Goal: Communication & Community: Answer question/provide support

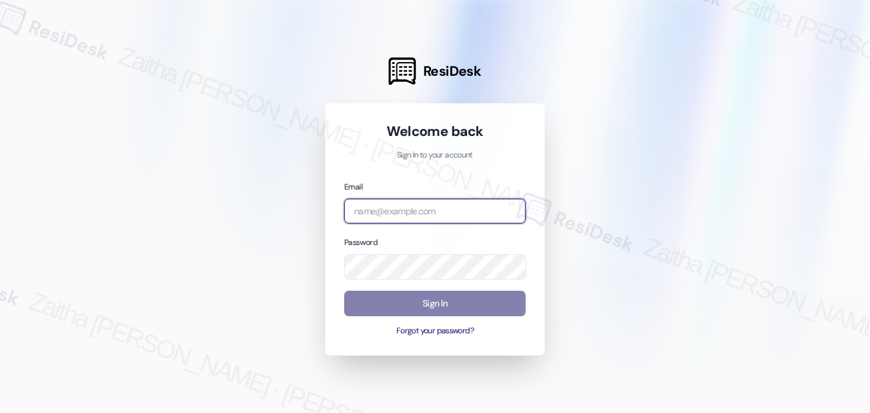
click at [395, 206] on input "email" at bounding box center [435, 211] width 182 height 25
type input "automated-surveys-meridian_management-zaitha.mae.[PERSON_NAME]@meridian_[DOMAIN…"
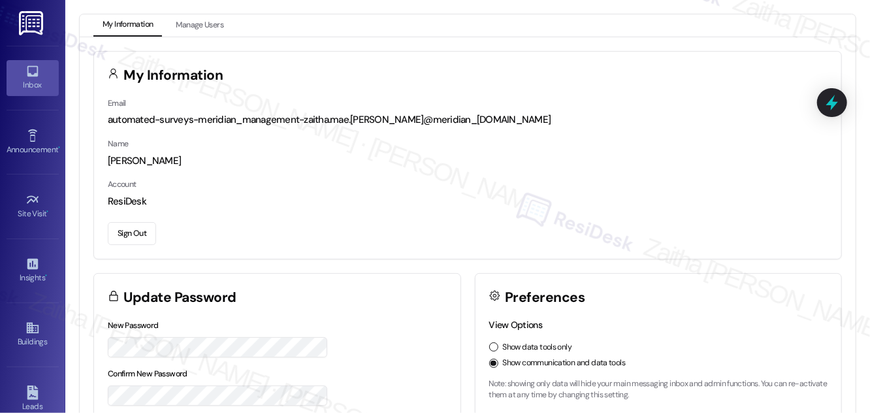
click at [17, 69] on link "Inbox" at bounding box center [33, 77] width 52 height 35
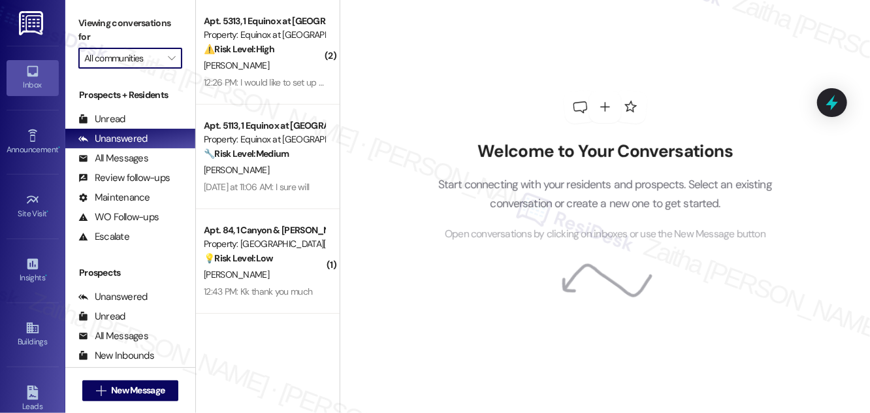
click at [146, 54] on input "All communities" at bounding box center [122, 58] width 77 height 21
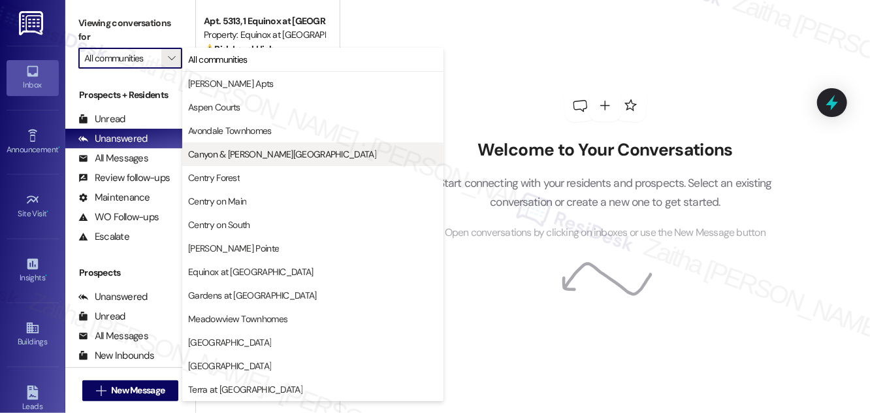
click at [246, 154] on span "Canyon & [PERSON_NAME][GEOGRAPHIC_DATA]" at bounding box center [282, 154] width 188 height 13
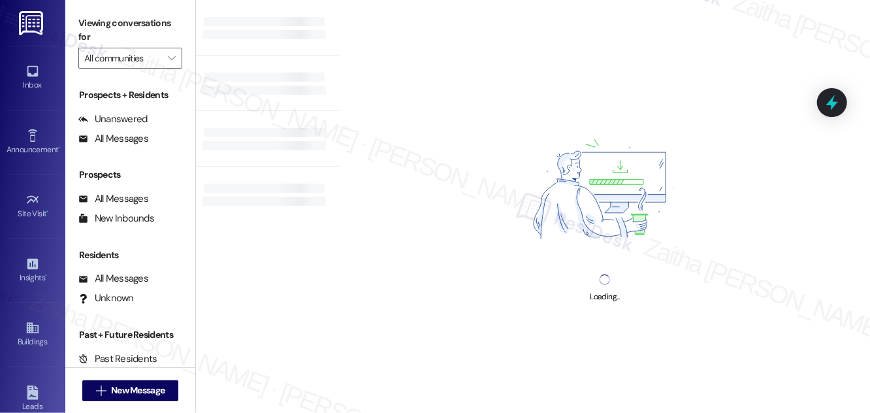
type input "Canyon & [PERSON_NAME][GEOGRAPHIC_DATA]"
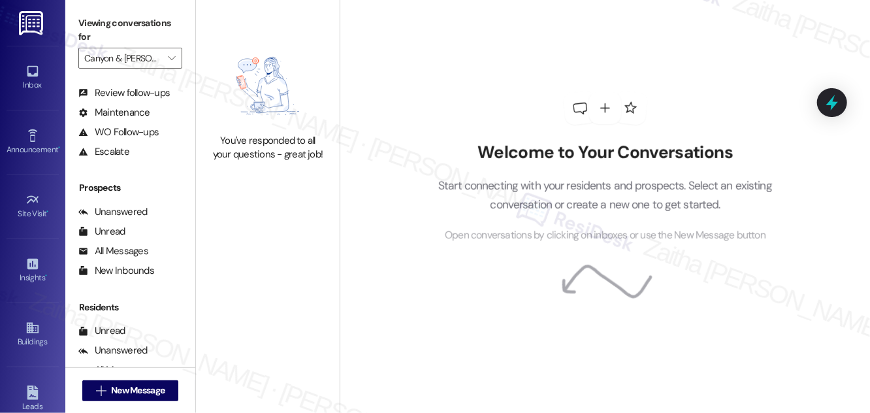
scroll to position [172, 0]
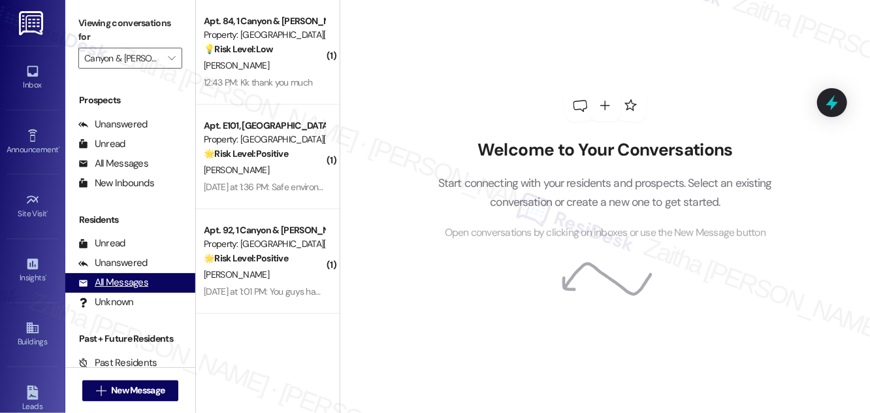
click at [130, 283] on div "All Messages" at bounding box center [113, 283] width 70 height 14
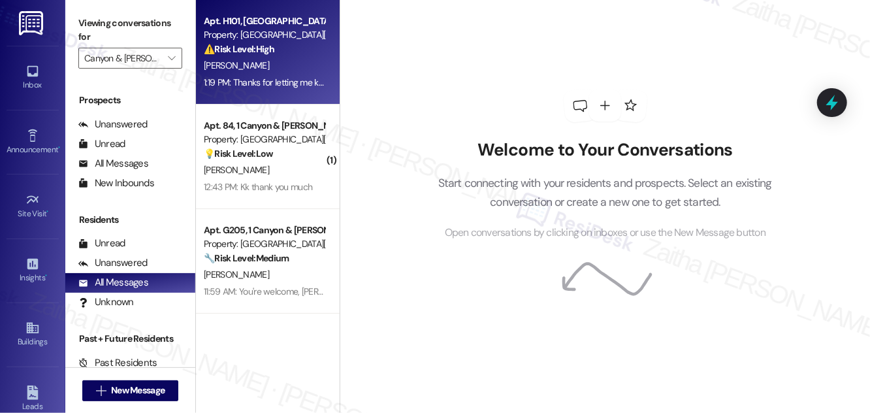
click at [299, 66] on div "[PERSON_NAME]" at bounding box center [264, 65] width 123 height 16
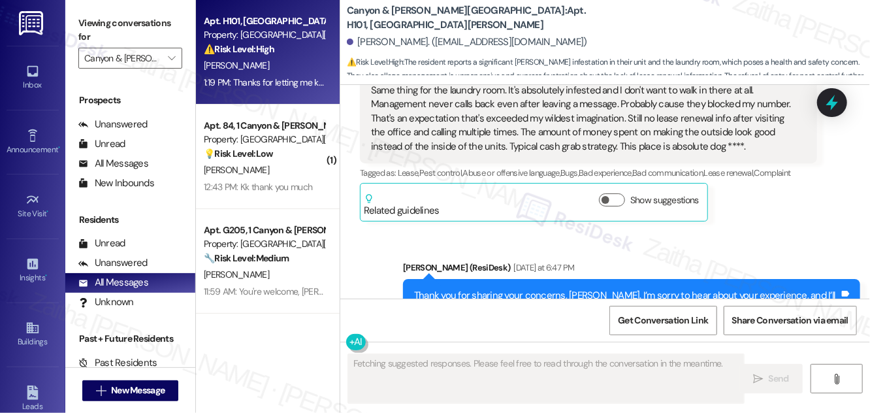
scroll to position [12909, 0]
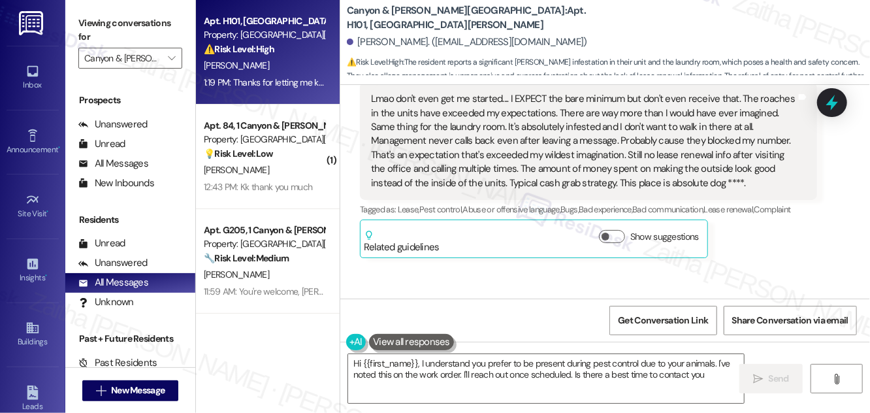
type textarea "Hi {{first_name}}, I understand you prefer to be present during pest control du…"
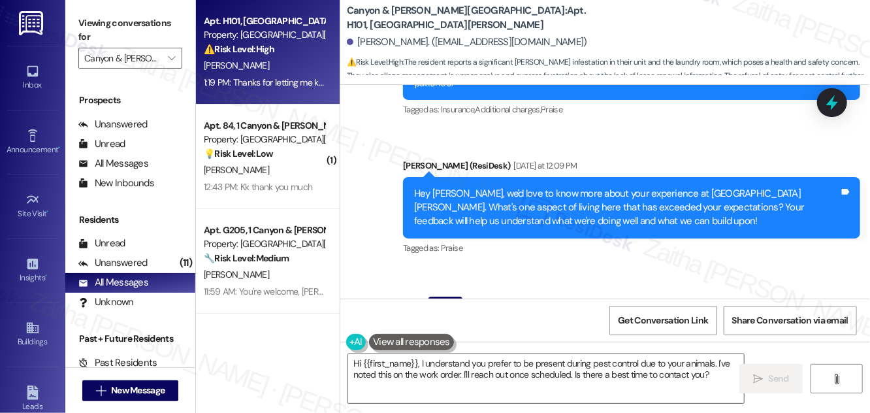
scroll to position [12672, 0]
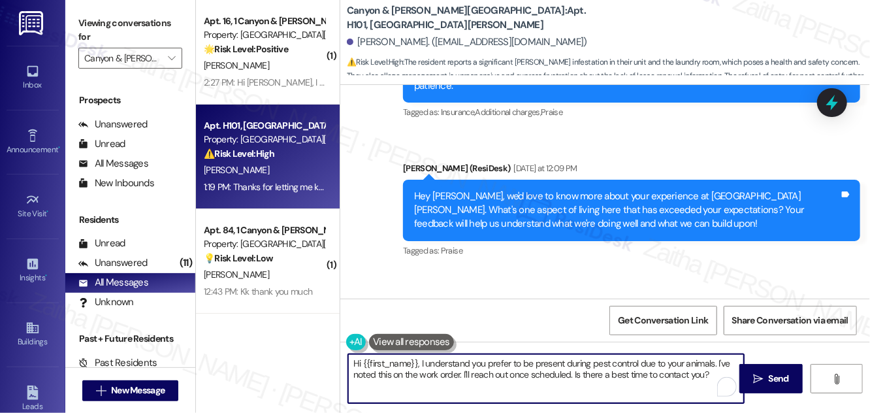
drag, startPoint x: 352, startPoint y: 362, endPoint x: 708, endPoint y: 380, distance: 356.5
click at [708, 380] on textarea "Hi {{first_name}}, I understand you prefer to be present during pest control du…" at bounding box center [546, 378] width 396 height 49
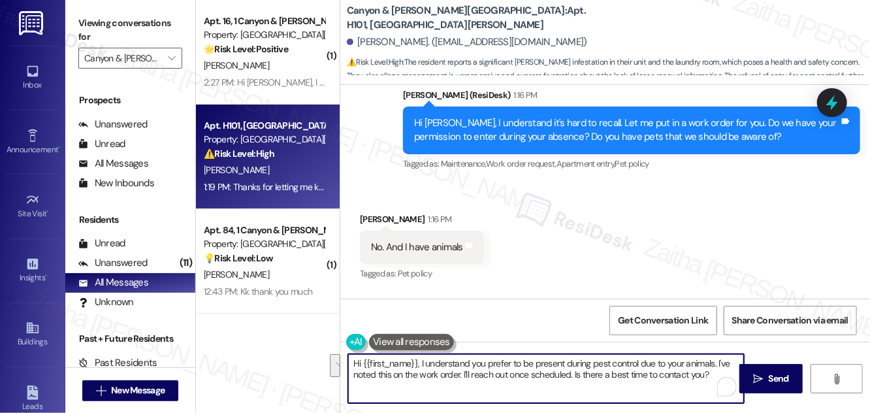
scroll to position [13384, 0]
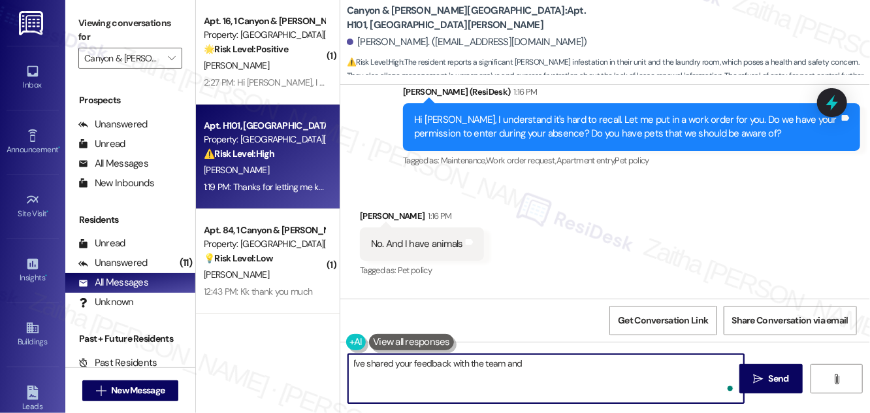
paste textarea "I have informed the team that a pest control service is needed for the entire p…"
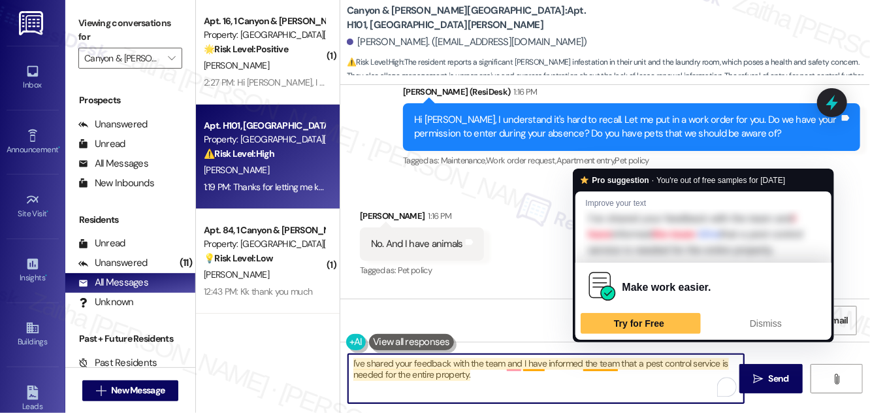
click at [548, 358] on textarea "I've shared your feedback with the team and I have informed the team that a pes…" at bounding box center [546, 378] width 396 height 49
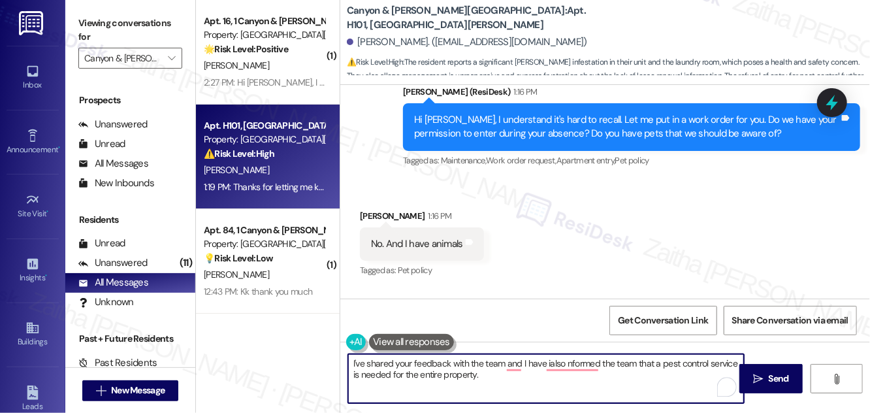
click at [624, 365] on textarea "I've shared your feedback with the team and I have ialso nformed the team that …" at bounding box center [546, 378] width 396 height 49
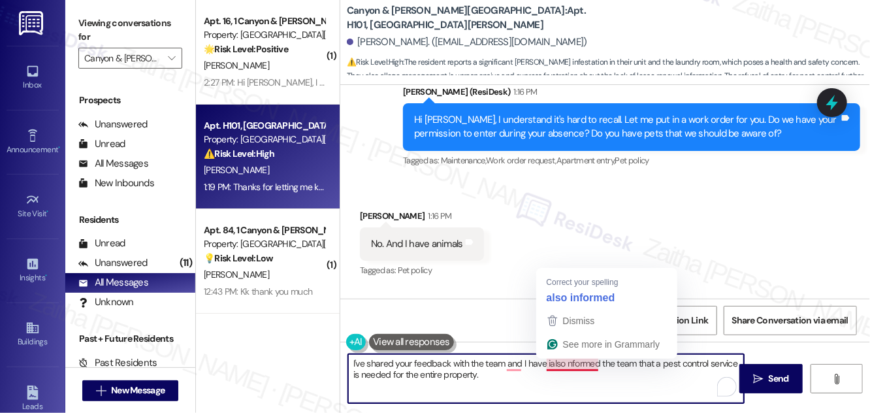
click at [549, 362] on textarea "I've shared your feedback with the team and I have ialso nformed the team that …" at bounding box center [546, 378] width 396 height 49
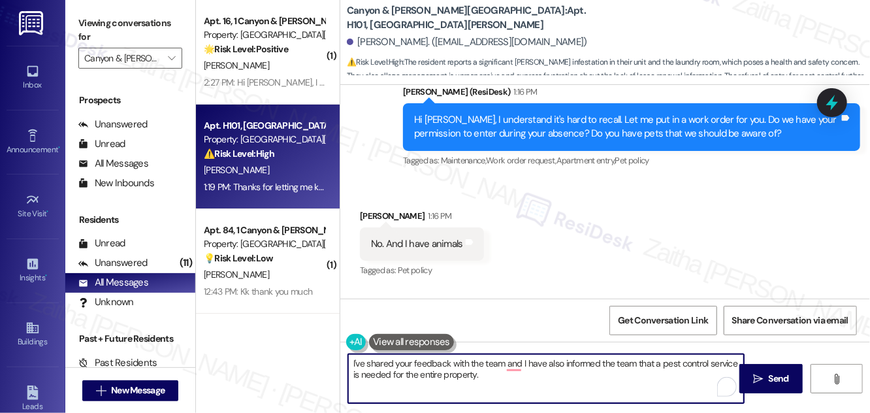
click at [625, 364] on textarea "I've shared your feedback with the team and I have also informed the team that …" at bounding box center [546, 378] width 396 height 49
click at [625, 365] on textarea "I've shared your feedback with the team and I have also informed the team that …" at bounding box center [546, 378] width 396 height 49
click at [494, 374] on textarea "I've shared your feedback with the team, and I have also informed them that a p…" at bounding box center [546, 378] width 396 height 49
drag, startPoint x: 350, startPoint y: 363, endPoint x: 493, endPoint y: 380, distance: 143.4
click at [493, 380] on textarea "I've shared your feedback with the team, and I have also informed them that a p…" at bounding box center [546, 378] width 396 height 49
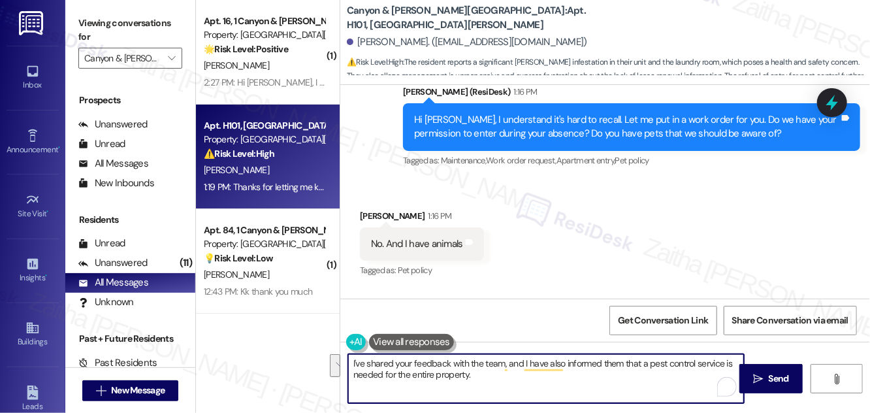
type textarea "I've shared your feedback with the team, and I have also informed them that a p…"
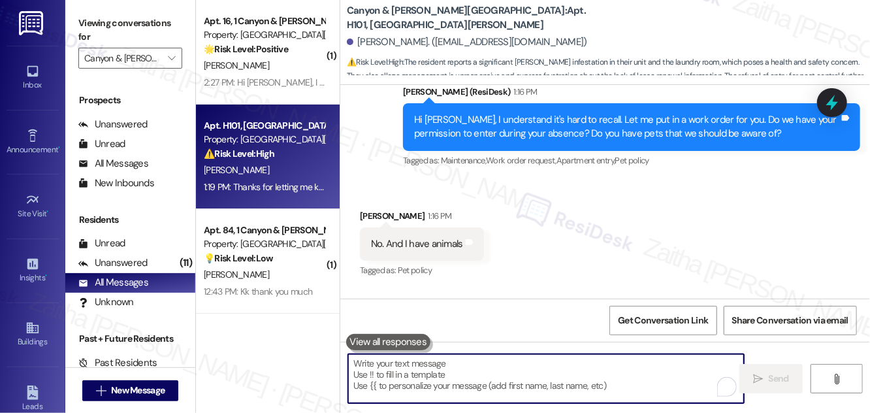
paste textarea "I’ve shared your feedback with the team and also informed them that a pest cont…"
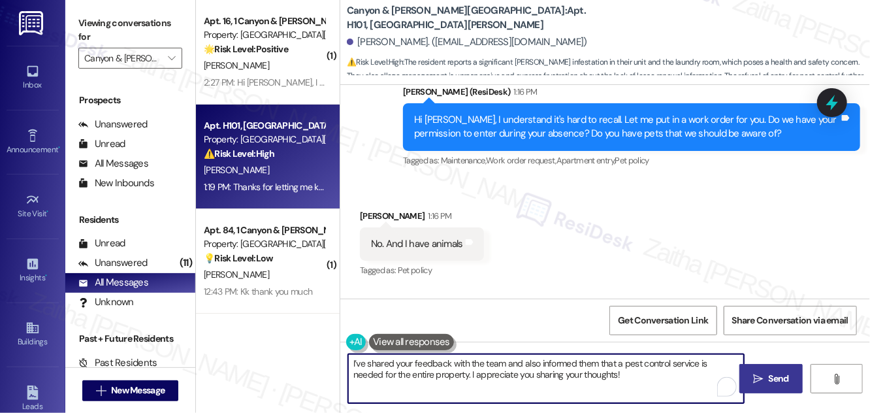
type textarea "I’ve shared your feedback with the team and also informed them that a pest cont…"
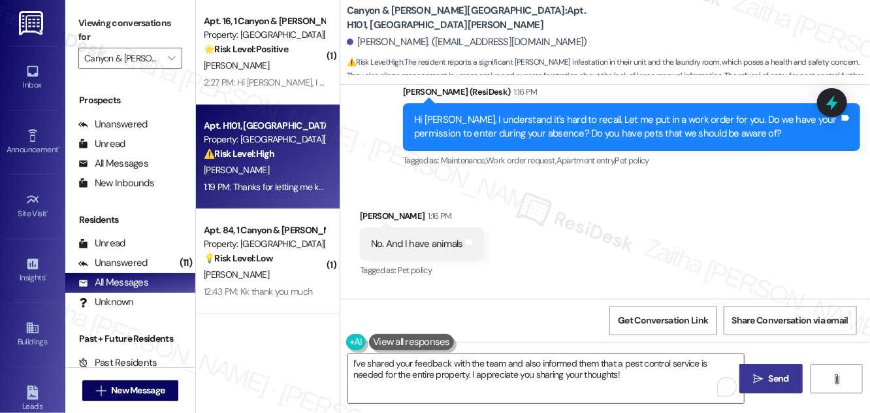
click at [772, 376] on span "Send" at bounding box center [779, 379] width 20 height 14
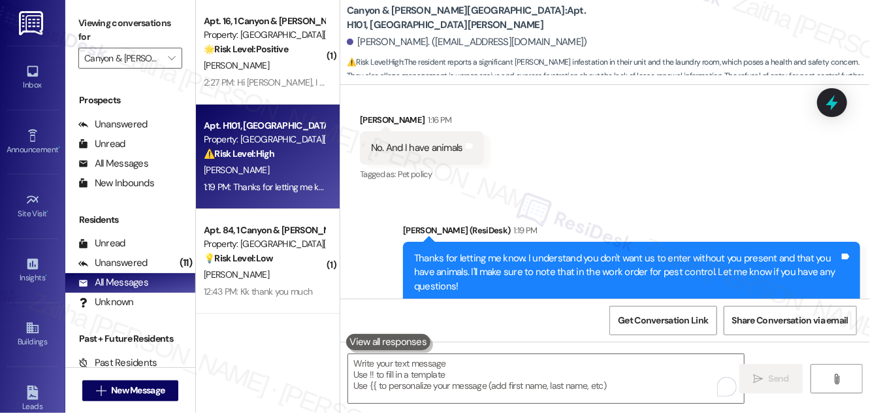
scroll to position [13489, 0]
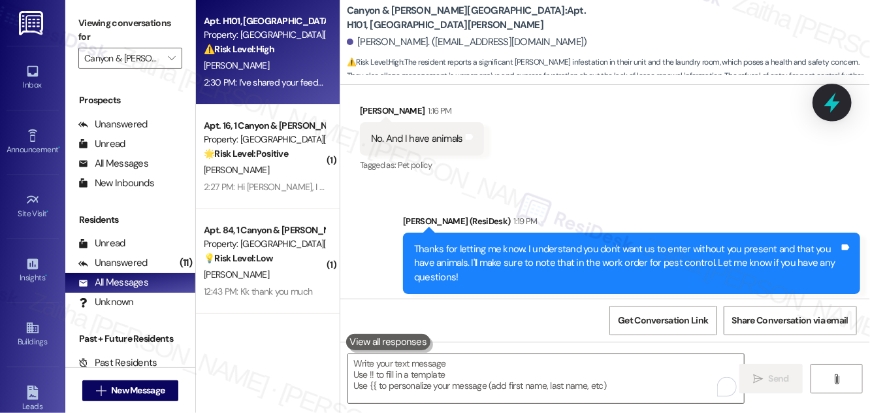
click at [834, 101] on icon at bounding box center [832, 102] width 22 height 22
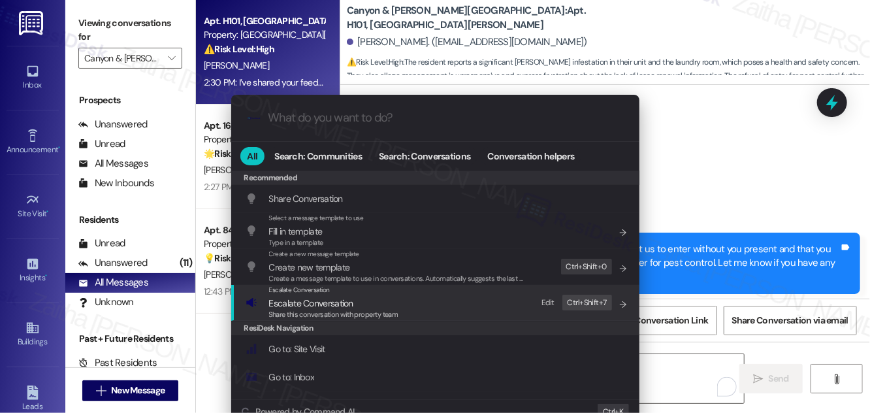
click at [308, 303] on span "Escalate Conversation" at bounding box center [311, 303] width 84 height 12
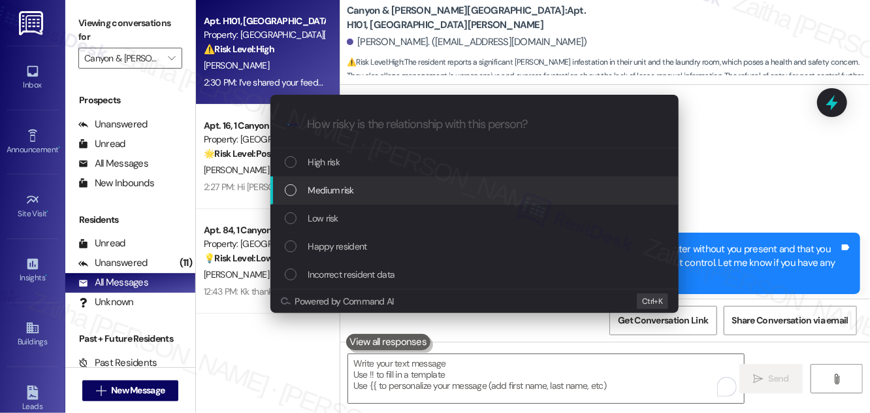
click at [341, 189] on span "Medium risk" at bounding box center [331, 190] width 46 height 14
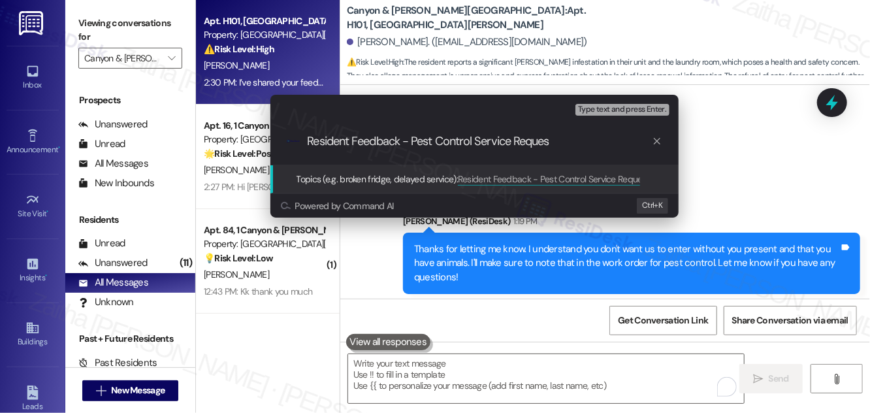
type input "Resident Feedback - Pest Control Service Request"
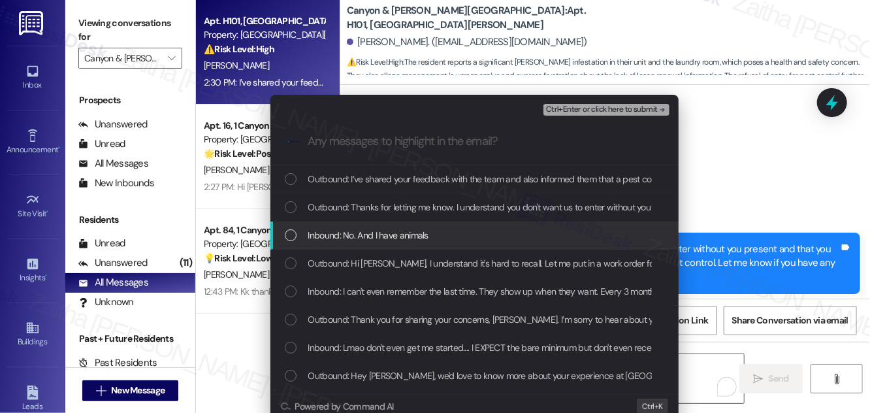
click at [291, 242] on div "Inbound: No. And I have animals" at bounding box center [476, 235] width 382 height 14
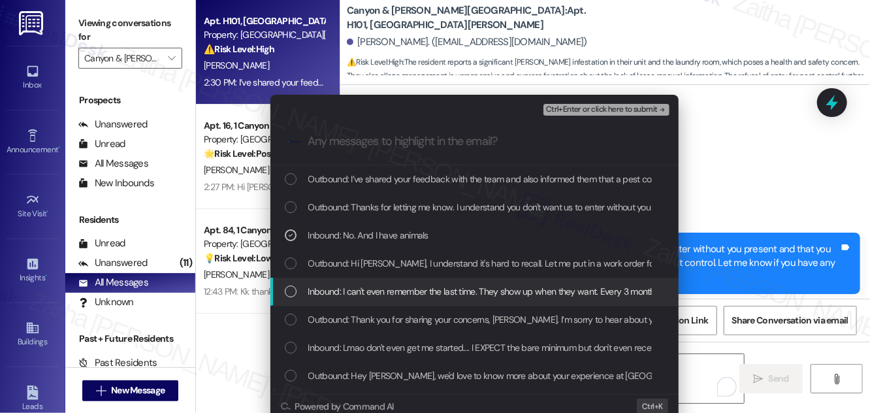
click at [295, 293] on div "Inbound: I can't even remember the last time. They show up when they want. Ever…" at bounding box center [476, 291] width 382 height 14
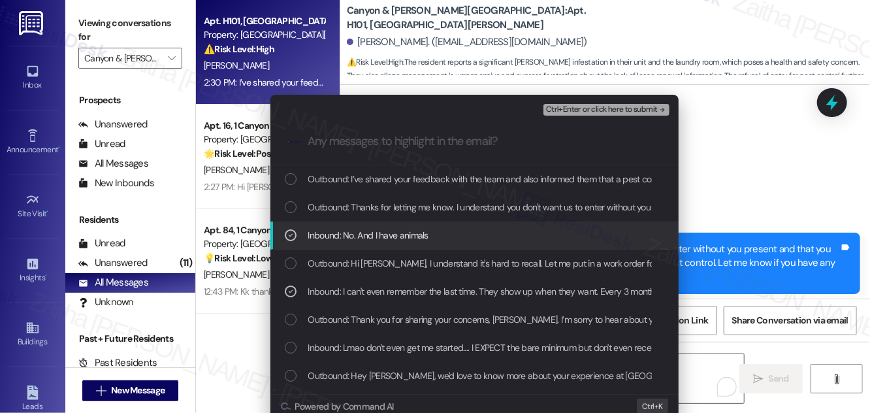
click at [288, 237] on icon "List of options" at bounding box center [290, 235] width 9 height 9
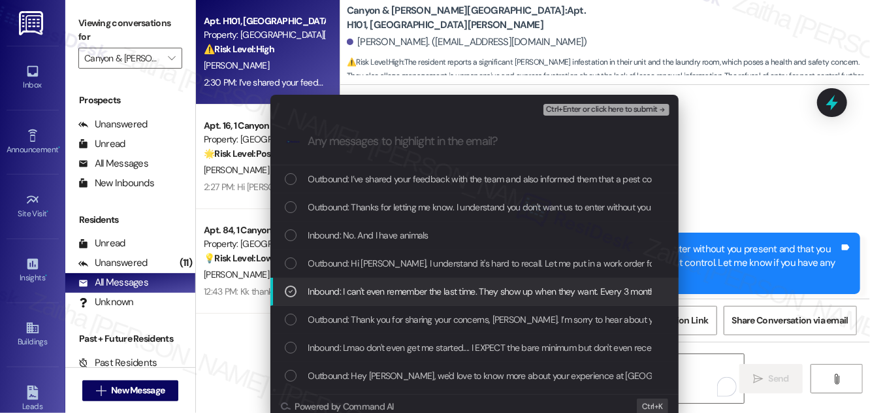
scroll to position [59, 0]
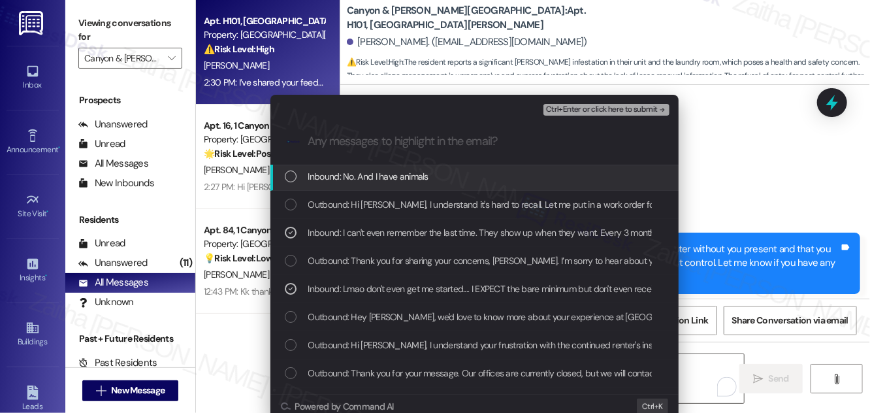
click at [578, 110] on span "Ctrl+Enter or click here to submit" at bounding box center [602, 109] width 112 height 9
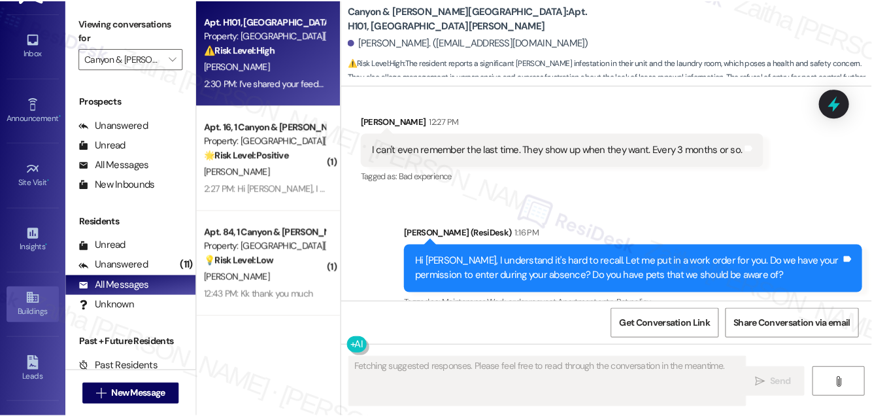
scroll to position [205, 0]
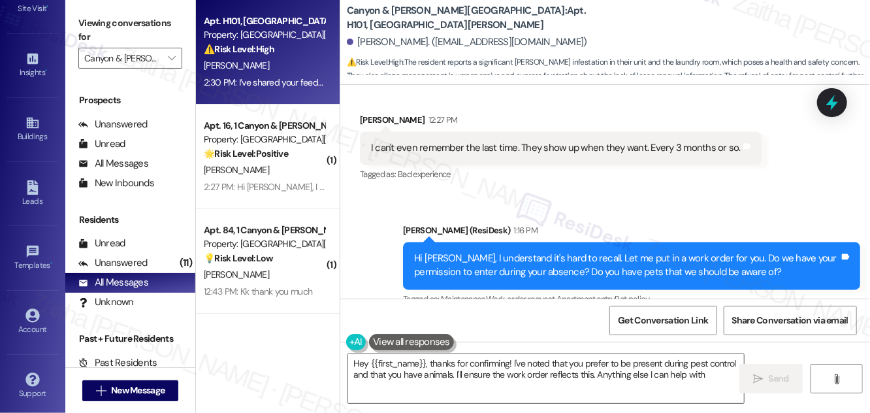
type textarea "Hey {{first_name}}, thanks for confirming! I've noted that you prefer to be pre…"
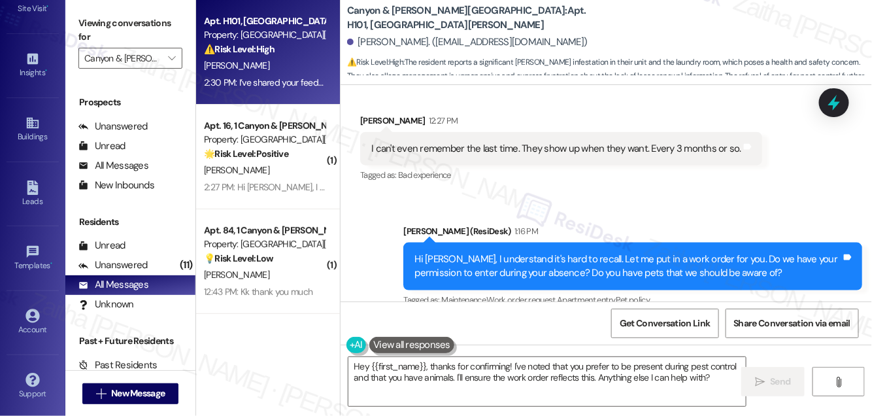
scroll to position [171, 0]
